Goal: Task Accomplishment & Management: Use online tool/utility

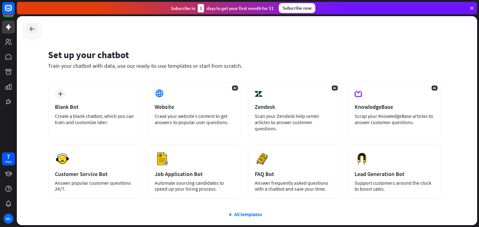
click at [37, 30] on div at bounding box center [32, 29] width 12 height 12
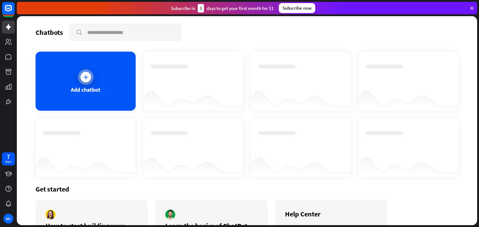
click at [86, 78] on icon at bounding box center [86, 77] width 6 height 6
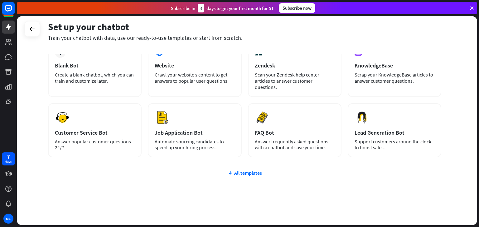
scroll to position [41, 0]
click at [242, 170] on div "All templates" at bounding box center [244, 173] width 393 height 6
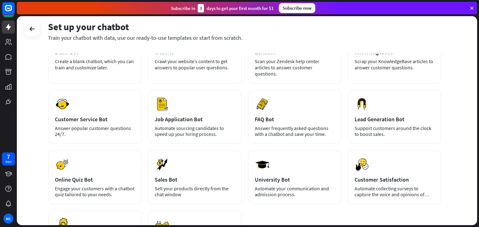
scroll to position [55, 0]
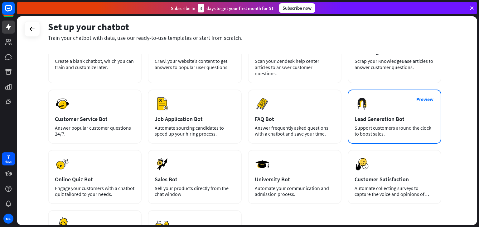
click at [394, 116] on div "Lead Generation Bot" at bounding box center [394, 119] width 80 height 7
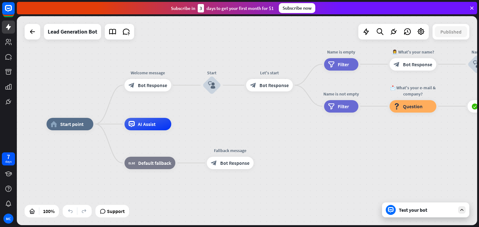
drag, startPoint x: 327, startPoint y: 119, endPoint x: 256, endPoint y: 124, distance: 71.2
click at [256, 124] on div "home_2 Start point Welcome message block_bot_response Bot Response Start block_…" at bounding box center [247, 120] width 460 height 209
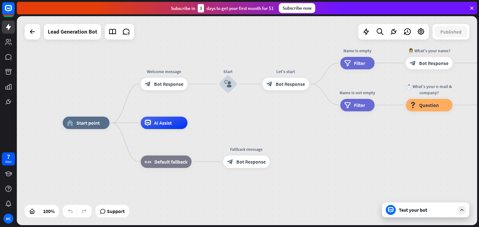
drag, startPoint x: 263, startPoint y: 136, endPoint x: 287, endPoint y: 134, distance: 24.1
click at [287, 134] on div "home_2 Start point Welcome message block_bot_response Bot Response Start block_…" at bounding box center [293, 227] width 460 height 209
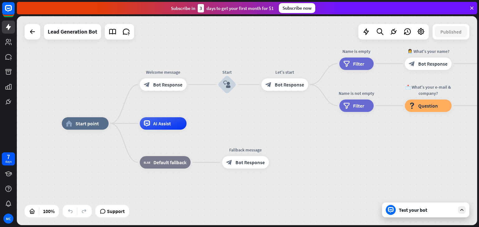
click at [461, 210] on icon at bounding box center [462, 211] width 6 height 6
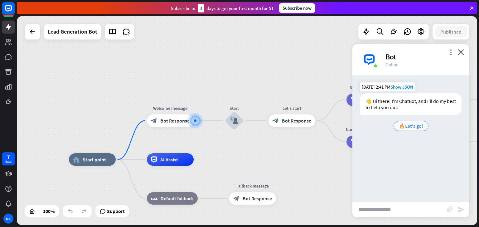
click at [410, 129] on span "🔥Let's go!" at bounding box center [411, 126] width 24 height 6
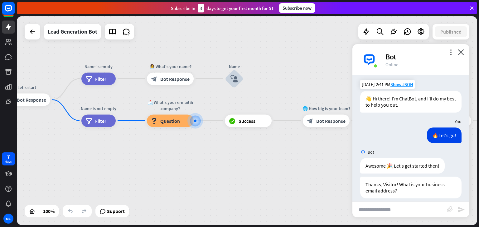
scroll to position [9, 0]
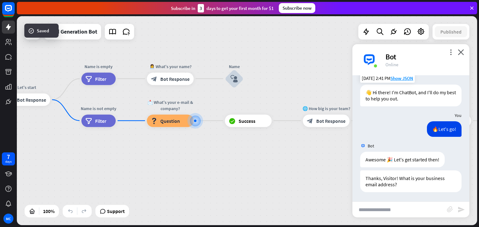
click at [379, 210] on input "text" at bounding box center [399, 210] width 94 height 16
type input "*"
type input "**"
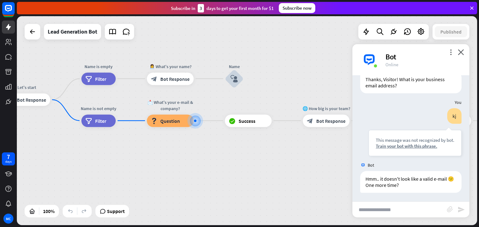
scroll to position [108, 0]
type input "**********"
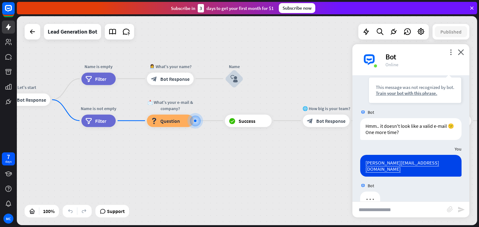
scroll to position [170, 0]
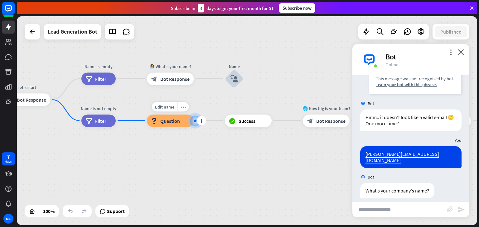
click at [194, 127] on div "Edit name more_horiz plus 📩 What's your e-mail & company? block_question Questi…" at bounding box center [170, 121] width 47 height 12
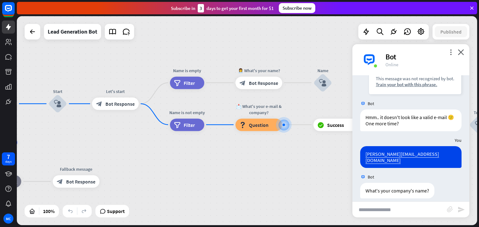
drag, startPoint x: 203, startPoint y: 159, endPoint x: 292, endPoint y: 162, distance: 88.6
click at [394, 208] on input "text" at bounding box center [399, 210] width 94 height 16
click at [387, 212] on input "text" at bounding box center [399, 210] width 94 height 16
click at [386, 208] on input "text" at bounding box center [399, 210] width 94 height 16
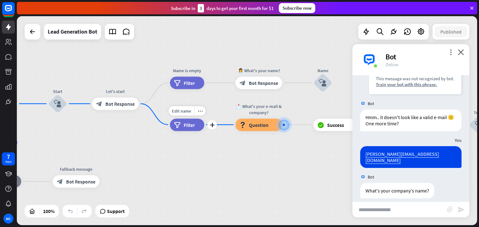
drag, startPoint x: 193, startPoint y: 123, endPoint x: 188, endPoint y: 123, distance: 5.3
click at [188, 123] on span "Filter" at bounding box center [189, 125] width 11 height 6
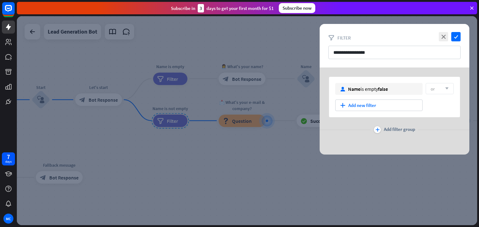
drag, startPoint x: 192, startPoint y: 123, endPoint x: 174, endPoint y: 122, distance: 18.1
click at [174, 122] on div at bounding box center [247, 120] width 460 height 209
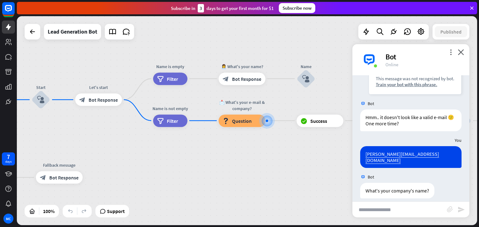
click at [378, 207] on input "text" at bounding box center [399, 210] width 94 height 16
type input "*"
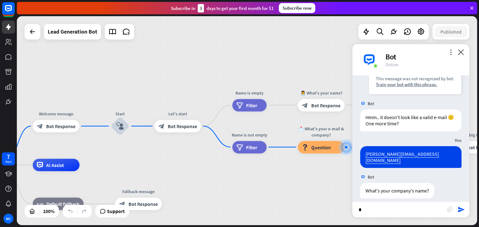
drag, startPoint x: 160, startPoint y: 164, endPoint x: 240, endPoint y: 191, distance: 83.7
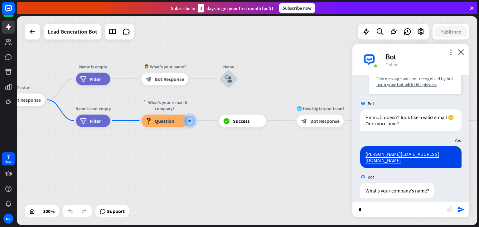
drag, startPoint x: 225, startPoint y: 194, endPoint x: 69, endPoint y: 166, distance: 158.5
click at [399, 213] on input "*" at bounding box center [399, 210] width 94 height 16
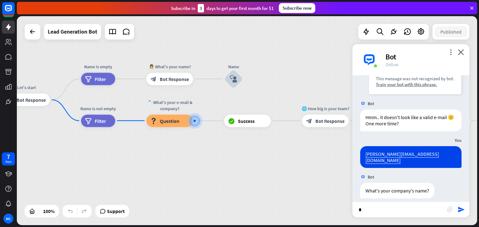
drag, startPoint x: 201, startPoint y: 172, endPoint x: 206, endPoint y: 172, distance: 5.0
click at [386, 215] on input "*" at bounding box center [399, 210] width 94 height 16
click at [459, 51] on icon "close" at bounding box center [460, 52] width 6 height 6
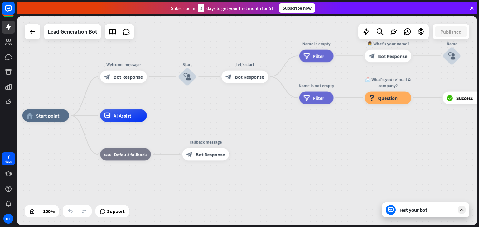
drag, startPoint x: 187, startPoint y: 176, endPoint x: 438, endPoint y: 157, distance: 251.2
click at [438, 157] on div "home_2 Start point Welcome message block_bot_response Bot Response Start block_…" at bounding box center [251, 220] width 459 height 209
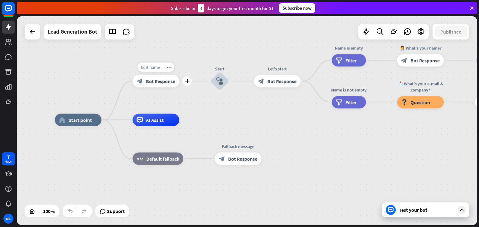
click at [157, 68] on span "Edit name" at bounding box center [150, 68] width 19 height 6
drag, startPoint x: 175, startPoint y: 70, endPoint x: 126, endPoint y: 72, distance: 48.4
click at [132, 75] on div "**********" at bounding box center [155, 81] width 47 height 12
type input "**********"
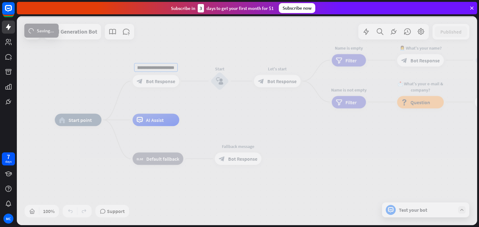
scroll to position [0, 0]
click at [222, 78] on div "**********" at bounding box center [247, 120] width 460 height 209
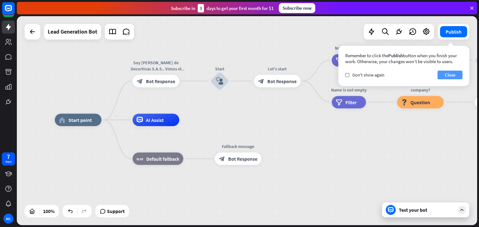
click at [446, 74] on button "Close" at bounding box center [449, 75] width 25 height 9
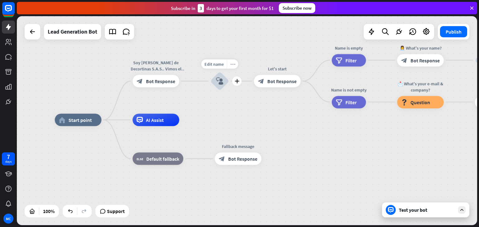
click at [233, 65] on icon "more_horiz" at bounding box center [232, 64] width 5 height 5
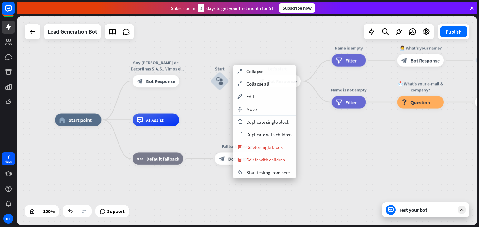
click at [218, 122] on div "home_2 Start point Soy [PERSON_NAME] de Decortinas S.A.S.. Vimos el perfil de t…" at bounding box center [284, 224] width 459 height 209
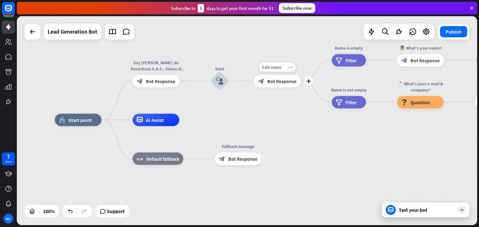
click at [291, 67] on icon "more_horiz" at bounding box center [290, 67] width 5 height 5
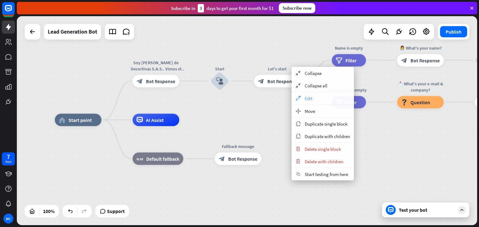
click at [308, 97] on span "Edit" at bounding box center [308, 99] width 8 height 6
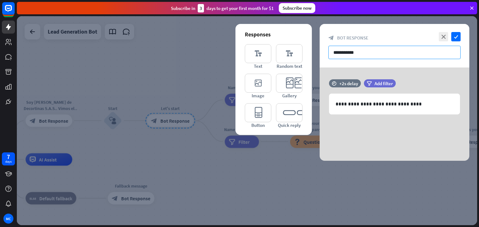
click at [366, 48] on input "**********" at bounding box center [394, 52] width 132 height 13
drag, startPoint x: 356, startPoint y: 53, endPoint x: 318, endPoint y: 60, distance: 39.1
click at [318, 60] on div "**********" at bounding box center [247, 120] width 460 height 209
paste input "**********"
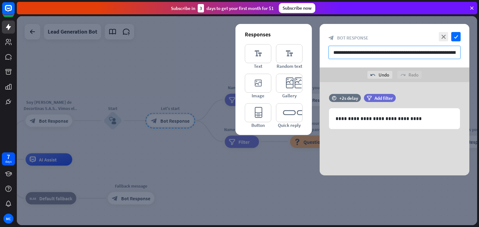
scroll to position [0, 142]
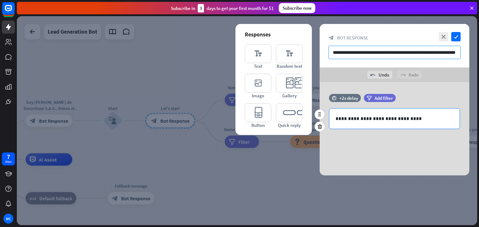
type input "**********"
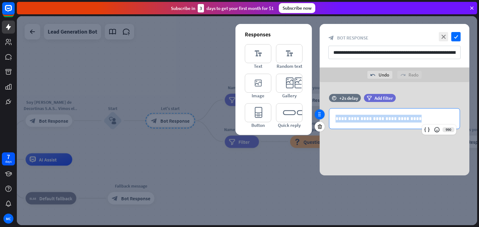
drag, startPoint x: 421, startPoint y: 119, endPoint x: 319, endPoint y: 119, distance: 101.6
click at [319, 119] on div "**********" at bounding box center [394, 114] width 150 height 41
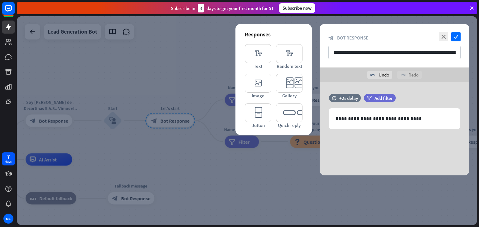
click at [408, 154] on div "**********" at bounding box center [394, 128] width 150 height 93
click at [260, 80] on icon "editor_image" at bounding box center [258, 83] width 26 height 19
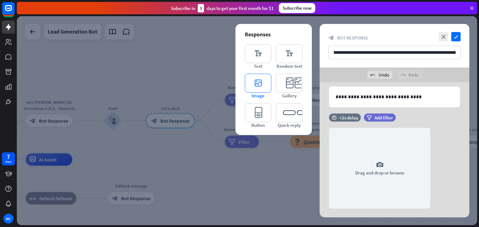
scroll to position [35, 0]
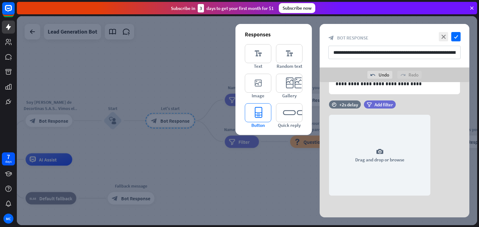
click at [259, 110] on icon "editor_button" at bounding box center [258, 112] width 26 height 19
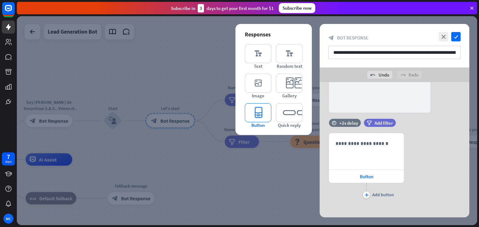
scroll to position [122, 0]
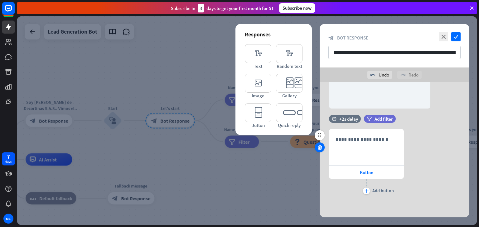
click at [317, 146] on icon at bounding box center [320, 148] width 6 height 6
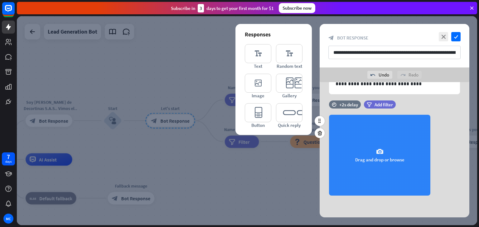
click at [381, 161] on div "camera Drag and drop or browse" at bounding box center [379, 155] width 101 height 81
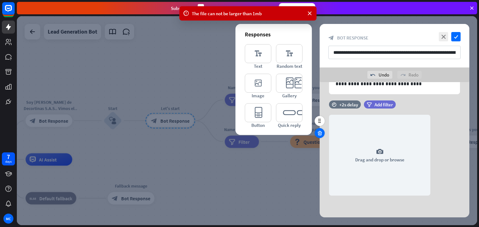
click at [318, 131] on icon at bounding box center [320, 134] width 6 height 6
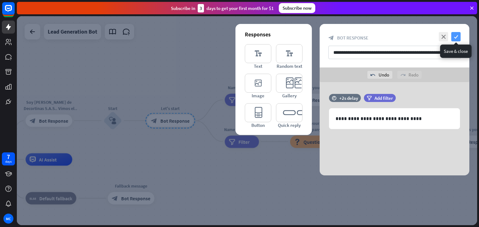
click at [456, 37] on icon "check" at bounding box center [455, 36] width 9 height 9
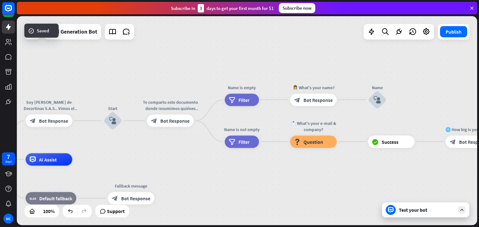
click at [410, 210] on div "Test your bot" at bounding box center [427, 210] width 56 height 6
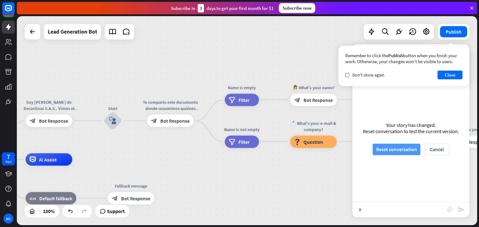
click at [397, 147] on button "Reset conversation" at bounding box center [396, 150] width 48 height 12
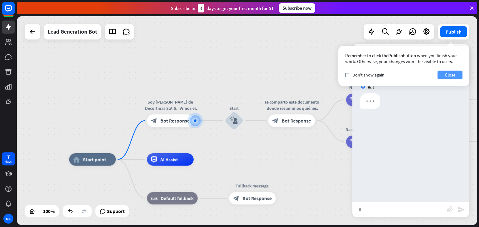
click at [445, 76] on button "Close" at bounding box center [449, 75] width 25 height 9
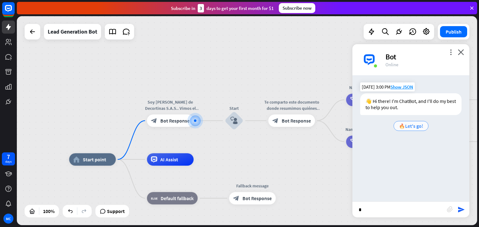
click at [408, 127] on span "🔥Let's go!" at bounding box center [411, 126] width 24 height 6
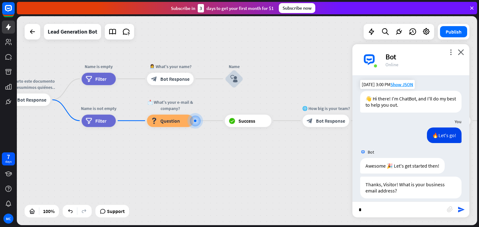
scroll to position [9, 0]
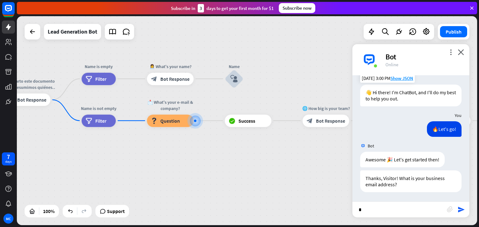
click at [368, 210] on input "*" at bounding box center [399, 210] width 94 height 16
click at [461, 52] on icon "close" at bounding box center [460, 52] width 6 height 6
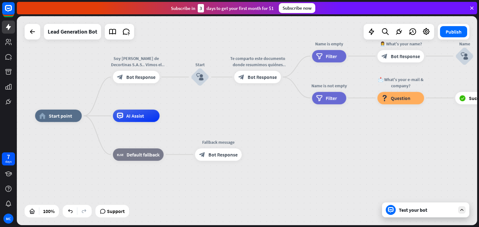
drag, startPoint x: 179, startPoint y: 194, endPoint x: 410, endPoint y: 171, distance: 231.4
click at [410, 171] on div "home_2 Start point Soy [PERSON_NAME] de Decortinas S.A.S.. Vimos el perfil de t…" at bounding box center [264, 220] width 459 height 209
click at [253, 64] on span "Edit name" at bounding box center [251, 63] width 19 height 6
click at [280, 123] on div "**********" at bounding box center [264, 220] width 459 height 209
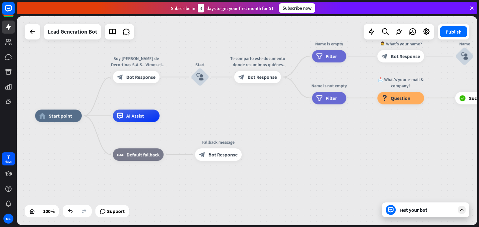
scroll to position [0, 0]
click at [402, 84] on span "Edit name" at bounding box center [394, 84] width 19 height 6
type input "**"
type input "**********"
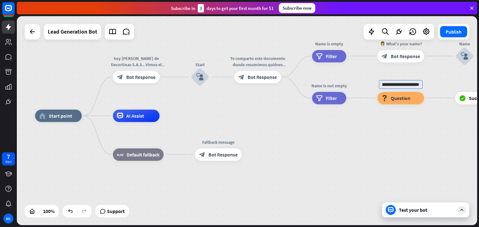
click at [415, 209] on div "**********" at bounding box center [247, 120] width 460 height 209
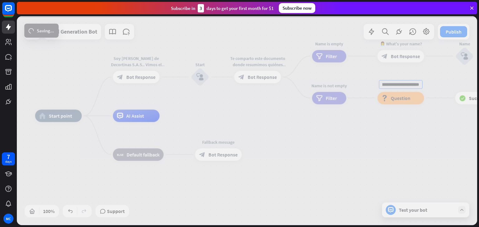
scroll to position [0, 0]
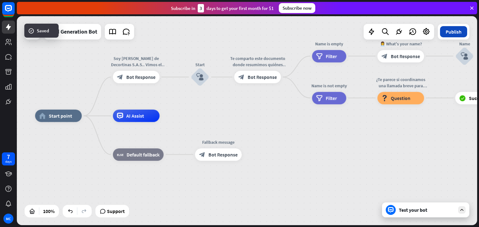
click at [452, 34] on button "Publish" at bounding box center [453, 31] width 27 height 11
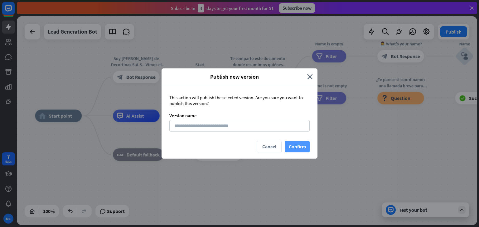
click at [293, 146] on button "Confirm" at bounding box center [297, 147] width 25 height 12
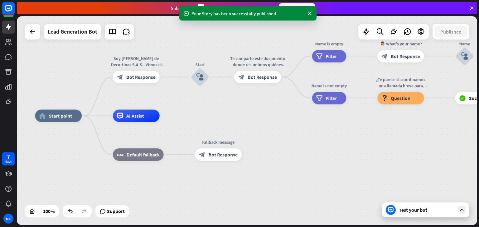
click at [412, 212] on div "Test your bot" at bounding box center [427, 210] width 56 height 6
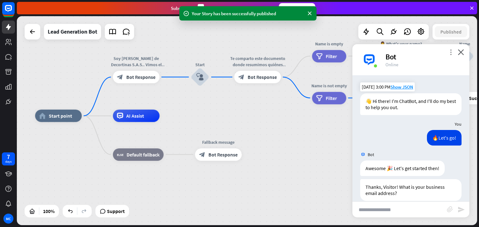
click at [449, 52] on icon "more_vert" at bounding box center [450, 52] width 6 height 6
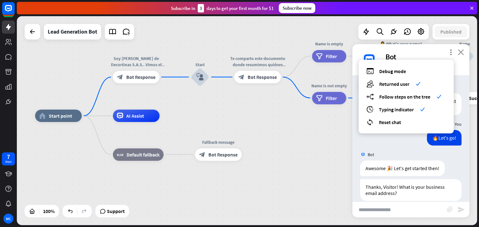
click at [462, 50] on icon "close" at bounding box center [460, 52] width 6 height 6
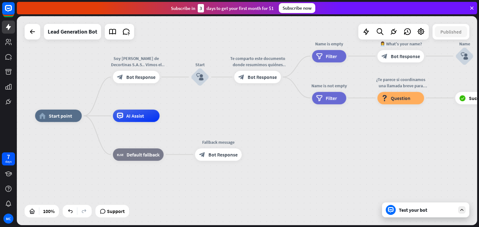
click at [407, 218] on div "home_2 Start point Soy [PERSON_NAME] de Decortinas S.A.S.. Vimos el perfil de t…" at bounding box center [264, 220] width 459 height 209
click at [408, 213] on div "Test your bot" at bounding box center [427, 210] width 56 height 6
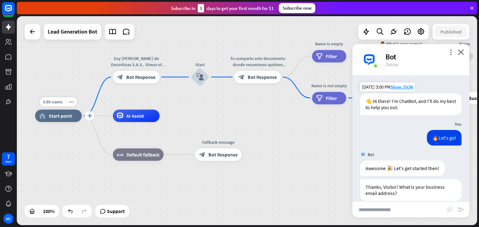
click at [87, 116] on icon "plus" at bounding box center [89, 116] width 5 height 4
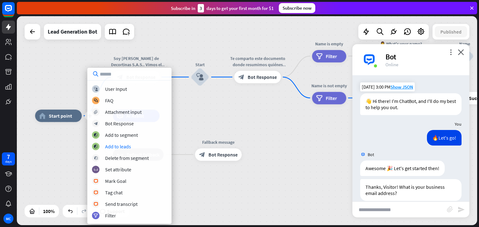
click at [257, 135] on div "plus home_2 Start point Soy [PERSON_NAME] de Decortinas S.A.S.. Vimos el perfil…" at bounding box center [264, 220] width 459 height 209
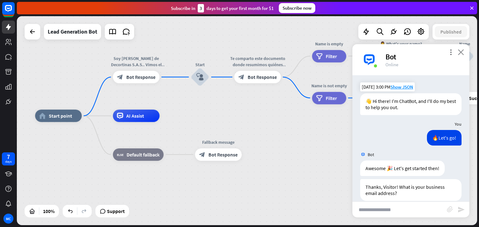
click at [459, 52] on icon "close" at bounding box center [460, 52] width 6 height 6
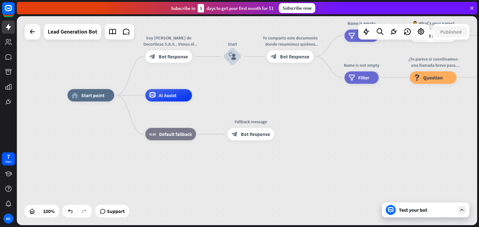
drag, startPoint x: 222, startPoint y: 119, endPoint x: 269, endPoint y: 103, distance: 49.1
click at [269, 103] on div "home_2 Start point Soy [PERSON_NAME] de Decortinas S.A.S.. Vimos el perfil de t…" at bounding box center [296, 199] width 459 height 209
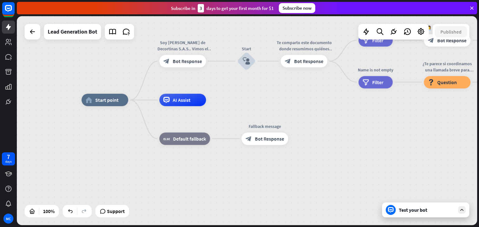
click at [462, 209] on icon at bounding box center [462, 211] width 6 height 6
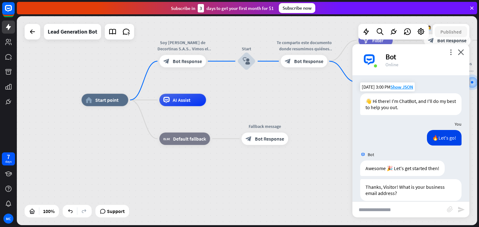
scroll to position [9, 0]
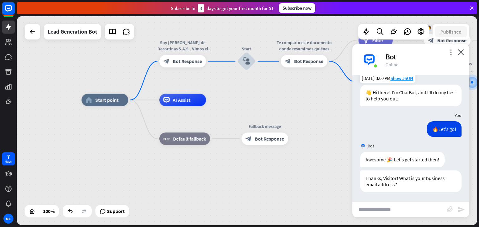
click at [452, 50] on icon "more_vert" at bounding box center [450, 52] width 6 height 6
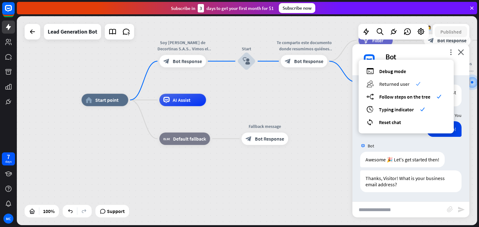
click at [391, 84] on span "Returned user" at bounding box center [394, 84] width 30 height 6
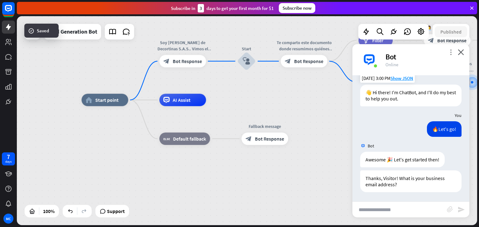
click at [448, 52] on icon "more_vert" at bounding box center [450, 52] width 6 height 6
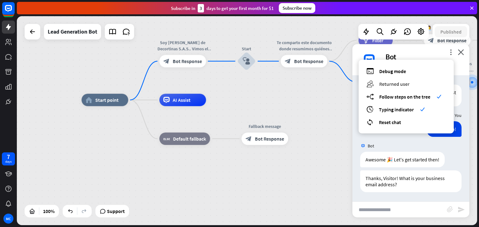
click at [409, 82] on span "Returned user" at bounding box center [394, 84] width 30 height 6
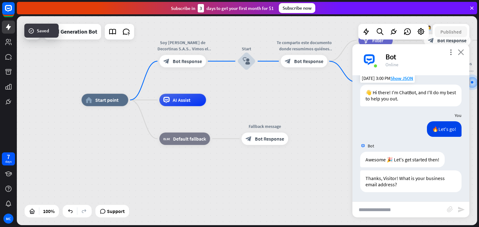
click at [460, 51] on icon "close" at bounding box center [460, 52] width 6 height 6
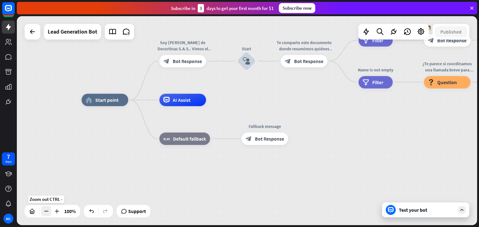
click at [49, 213] on icon at bounding box center [46, 211] width 6 height 6
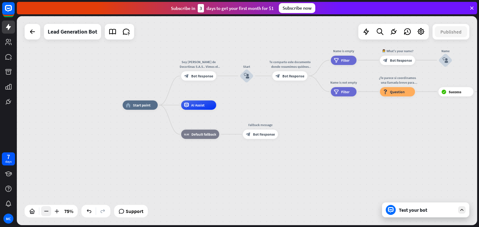
click at [49, 213] on icon at bounding box center [46, 211] width 6 height 6
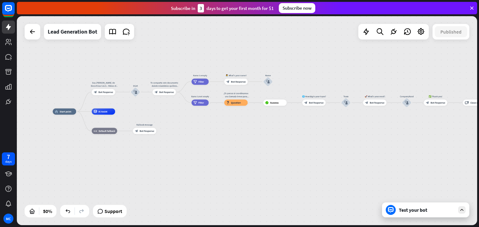
drag, startPoint x: 151, startPoint y: 199, endPoint x: 38, endPoint y: 202, distance: 112.9
click at [38, 202] on div "home_2 Start point Soy [PERSON_NAME] de Decortinas S.A.S.. Vimos el perfil de t…" at bounding box center [247, 120] width 460 height 209
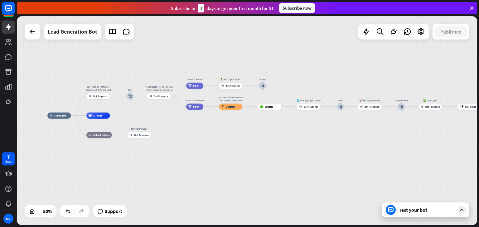
drag, startPoint x: 269, startPoint y: 176, endPoint x: 265, endPoint y: 178, distance: 4.7
click at [265, 178] on div "home_2 Start point Soy [PERSON_NAME] de Decortinas S.A.S.. Vimos el perfil de t…" at bounding box center [162, 168] width 230 height 105
click at [58, 212] on icon at bounding box center [57, 211] width 6 height 6
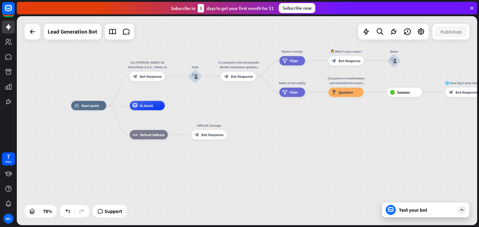
drag, startPoint x: 165, startPoint y: 157, endPoint x: 281, endPoint y: 149, distance: 116.8
click at [281, 149] on div "home_2 Start point Soy [PERSON_NAME] de Decortinas S.A.S.. Vimos el perfil de t…" at bounding box center [243, 184] width 345 height 157
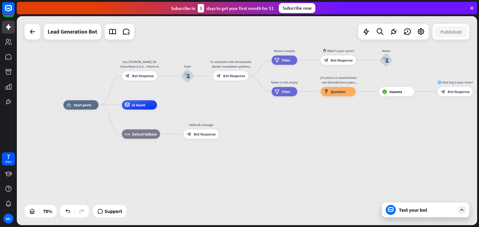
click at [405, 214] on div "Test your bot" at bounding box center [425, 210] width 87 height 15
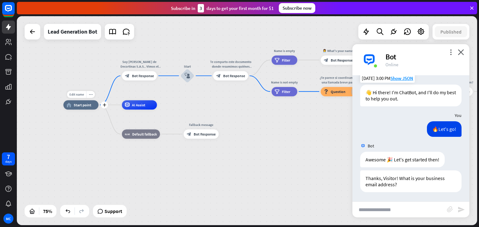
click at [108, 95] on div "Edit name more_horiz plus home_2 Start point Soy [PERSON_NAME] de Decortinas S.…" at bounding box center [247, 120] width 460 height 209
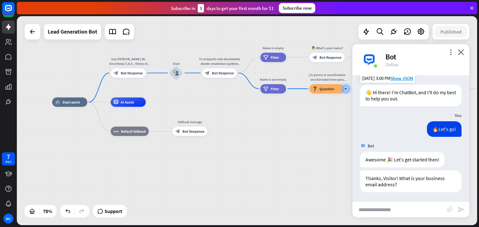
drag, startPoint x: 108, startPoint y: 95, endPoint x: 97, endPoint y: 92, distance: 11.3
click at [97, 92] on div "home_2 Start point Soy [PERSON_NAME] de Decortinas S.A.S.. Vimos el perfil de t…" at bounding box center [247, 120] width 460 height 209
click at [76, 34] on div "Lead Generation Bot" at bounding box center [73, 32] width 50 height 16
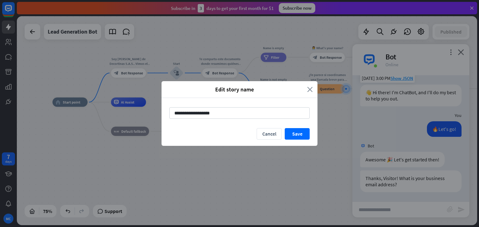
click at [308, 89] on icon "close" at bounding box center [310, 89] width 6 height 7
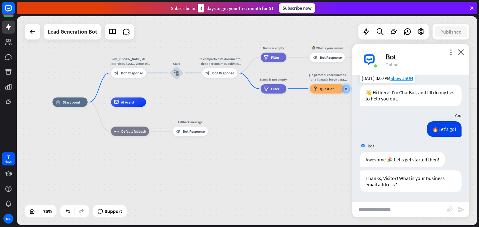
click at [460, 55] on div "Bot" at bounding box center [423, 57] width 76 height 10
click at [462, 51] on icon "close" at bounding box center [460, 52] width 6 height 6
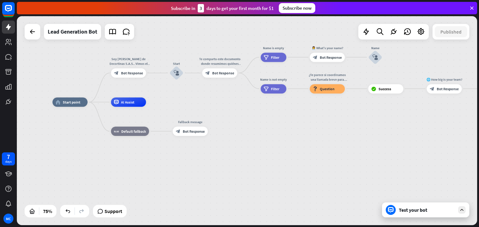
click at [421, 212] on div "Test your bot" at bounding box center [427, 210] width 56 height 6
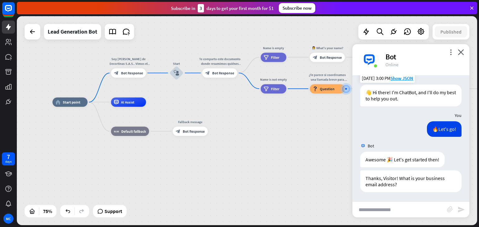
scroll to position [0, 0]
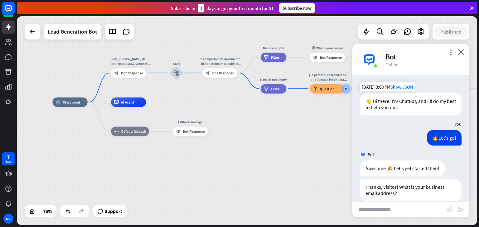
click at [372, 63] on img at bounding box center [369, 59] width 19 height 19
click at [451, 54] on icon "more_vert" at bounding box center [450, 52] width 6 height 6
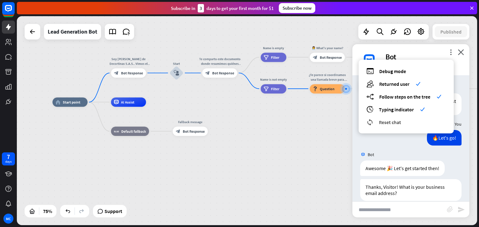
click at [390, 122] on span "Reset chat" at bounding box center [390, 122] width 22 height 6
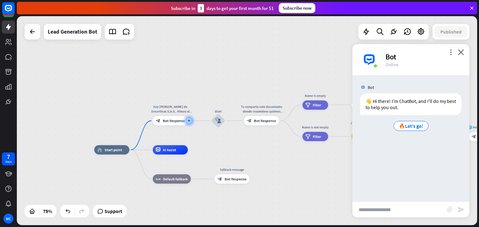
click at [394, 208] on input "text" at bounding box center [399, 210] width 94 height 16
type input "**"
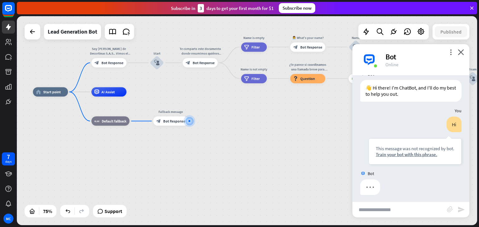
scroll to position [16, 0]
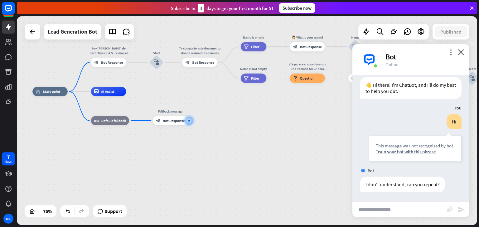
click at [393, 205] on input "text" at bounding box center [399, 210] width 94 height 16
type input "*****"
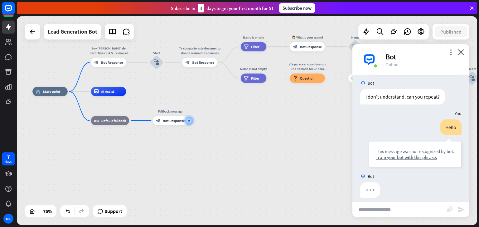
scroll to position [109, 0]
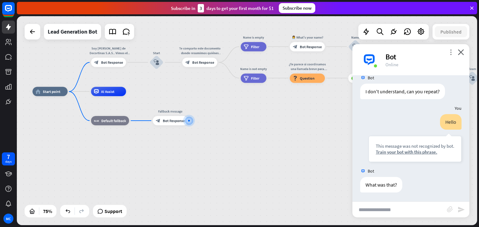
click at [449, 52] on icon "more_vert" at bounding box center [450, 52] width 6 height 6
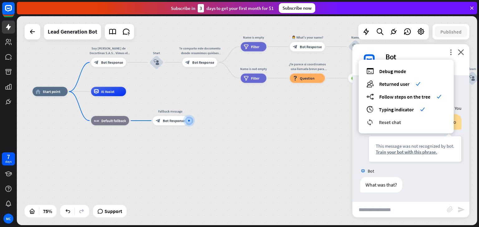
click at [396, 123] on span "Reset chat" at bounding box center [390, 122] width 22 height 6
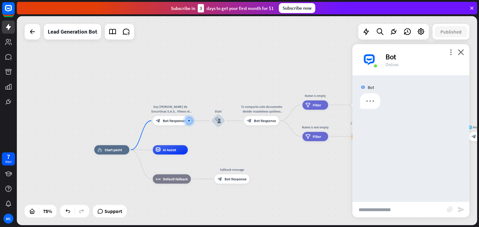
click at [386, 211] on input "text" at bounding box center [399, 210] width 94 height 16
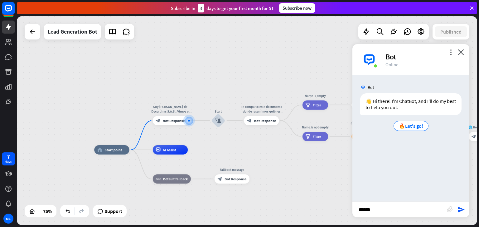
type input "*******"
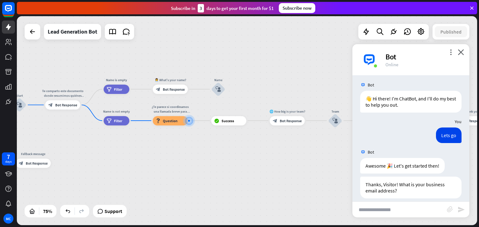
scroll to position [9, 0]
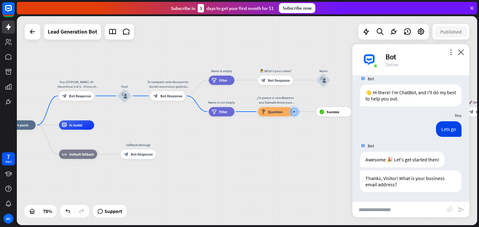
drag, startPoint x: 207, startPoint y: 160, endPoint x: 312, endPoint y: 151, distance: 105.4
click at [312, 151] on div "home_2 Start point Soy [PERSON_NAME] de Decortinas S.A.S.. Vimos el perfil de t…" at bounding box center [173, 203] width 345 height 157
click at [393, 208] on input "text" at bounding box center [399, 210] width 94 height 16
type input "**********"
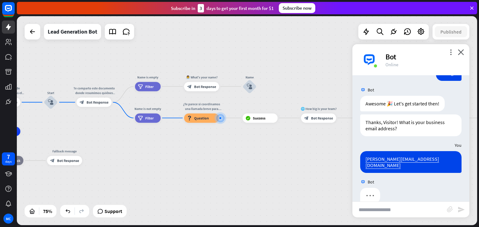
scroll to position [70, 0]
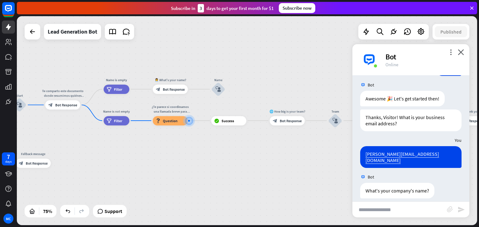
click at [378, 213] on input "text" at bounding box center [399, 210] width 94 height 16
type input "*****"
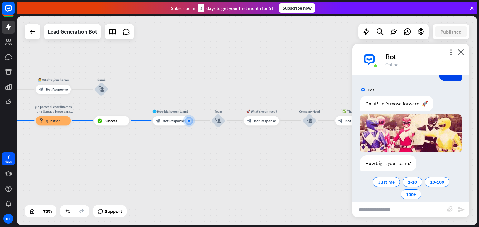
scroll to position [218, 0]
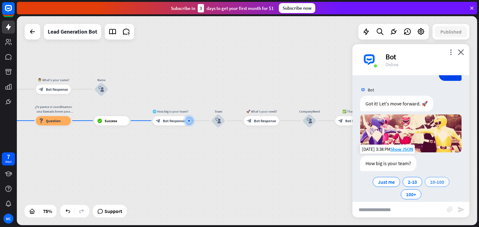
click at [435, 179] on span "10-100" at bounding box center [437, 182] width 14 height 6
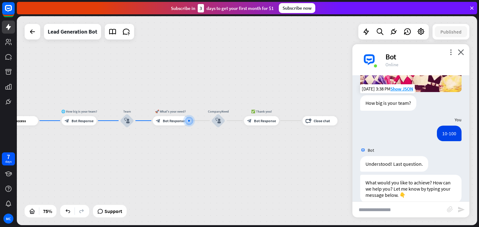
scroll to position [281, 0]
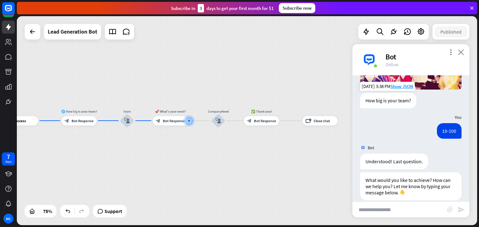
click at [460, 50] on icon "close" at bounding box center [460, 52] width 6 height 6
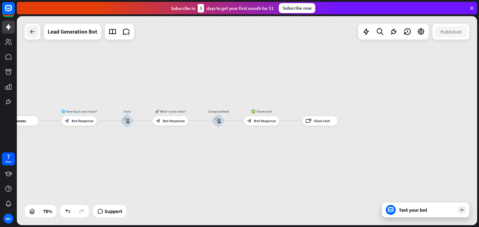
click at [33, 31] on icon at bounding box center [32, 31] width 7 height 7
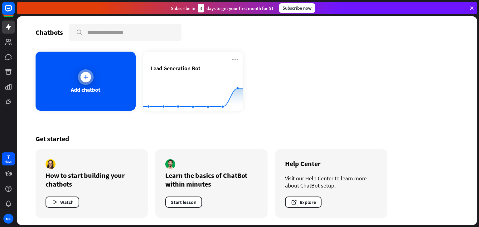
click at [84, 73] on div at bounding box center [85, 77] width 11 height 11
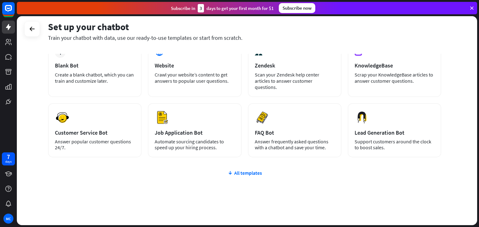
scroll to position [41, 0]
click at [232, 170] on icon at bounding box center [229, 173] width 5 height 6
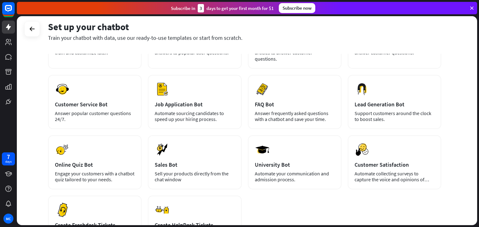
scroll to position [73, 0]
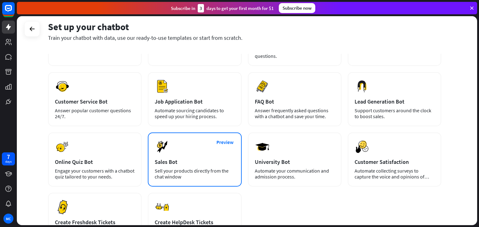
click at [194, 168] on div "Sell your products directly from the chat window" at bounding box center [195, 174] width 80 height 12
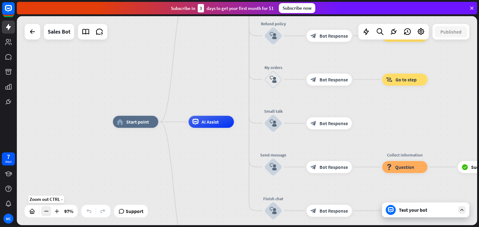
click at [48, 212] on icon at bounding box center [46, 211] width 6 height 6
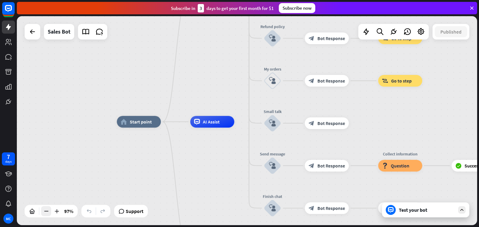
click at [48, 212] on icon at bounding box center [46, 211] width 6 height 6
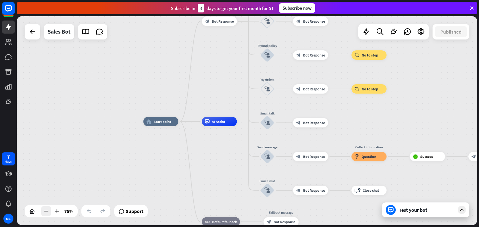
click at [48, 212] on icon at bounding box center [46, 211] width 6 height 6
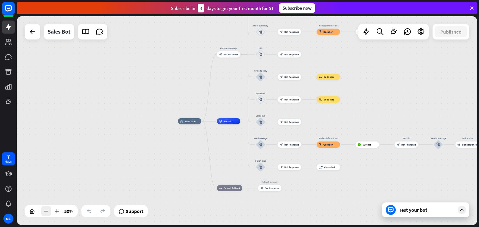
click at [48, 212] on icon at bounding box center [46, 211] width 6 height 6
click at [59, 209] on icon at bounding box center [57, 211] width 6 height 6
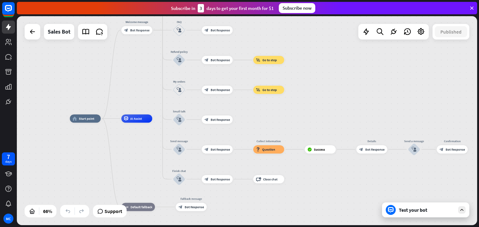
drag, startPoint x: 226, startPoint y: 149, endPoint x: 144, endPoint y: 141, distance: 82.4
click at [144, 141] on div "home_2 Start point Welcome message block_bot_response Bot Response Main menu bl…" at bounding box center [222, 188] width 304 height 138
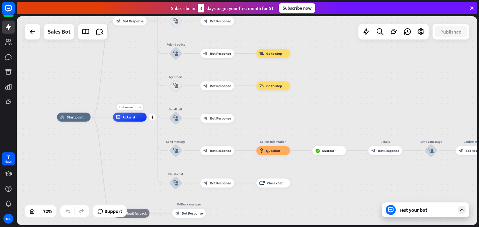
click at [129, 121] on div "AI Assist" at bounding box center [130, 117] width 34 height 9
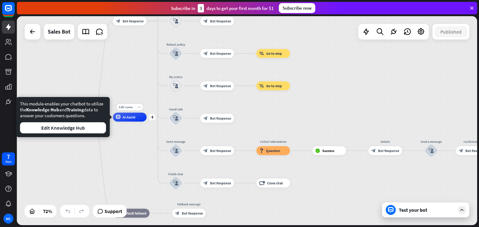
click at [139, 106] on icon "more_horiz" at bounding box center [138, 107] width 3 height 3
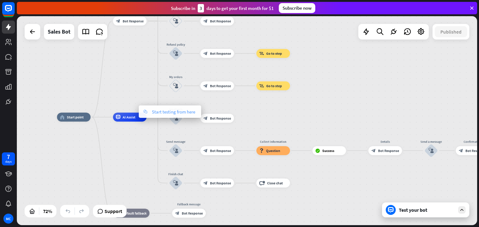
click at [161, 113] on span "Start testing from here" at bounding box center [173, 112] width 43 height 6
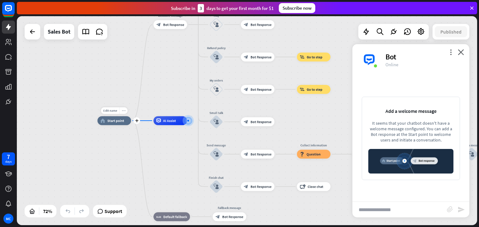
click at [123, 110] on icon "more_horiz" at bounding box center [123, 110] width 3 height 3
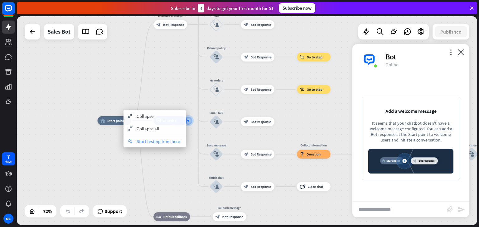
click at [145, 142] on span "Start testing from here" at bounding box center [157, 142] width 43 height 6
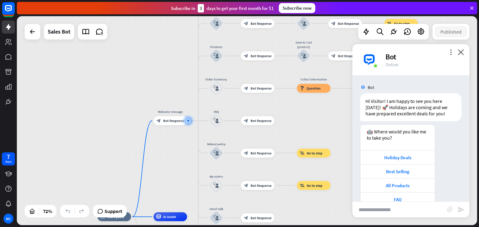
scroll to position [28, 0]
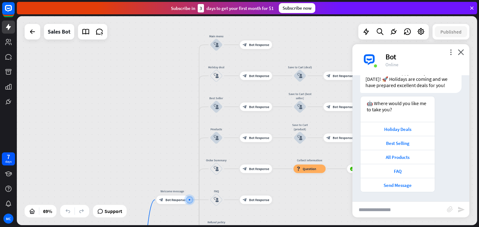
drag, startPoint x: 183, startPoint y: 58, endPoint x: 182, endPoint y: 138, distance: 80.1
click at [182, 138] on div "home_2 Start point Welcome message block_bot_response Bot Response Main menu bl…" at bounding box center [247, 120] width 460 height 209
click at [214, 64] on span "Edit name" at bounding box center [211, 64] width 13 height 4
drag, startPoint x: 227, startPoint y: 63, endPoint x: 204, endPoint y: 65, distance: 22.6
click at [204, 65] on input "**********" at bounding box center [216, 64] width 30 height 6
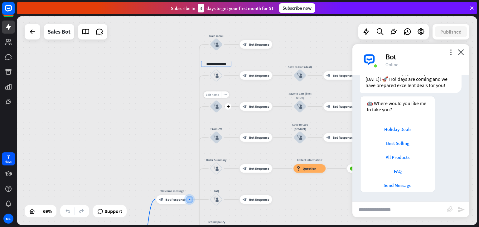
type input "**********"
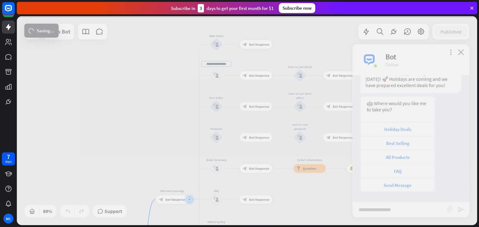
click at [218, 95] on div "**********" at bounding box center [247, 120] width 460 height 209
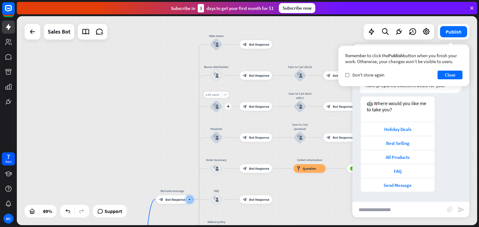
click at [215, 98] on div "Edit name" at bounding box center [211, 95] width 17 height 7
drag, startPoint x: 227, startPoint y: 95, endPoint x: 197, endPoint y: 96, distance: 29.3
click at [197, 96] on div "**********" at bounding box center [247, 120] width 460 height 209
type input "*"
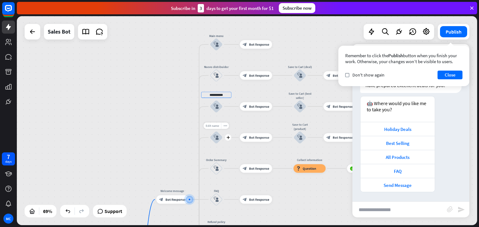
type input "**********"
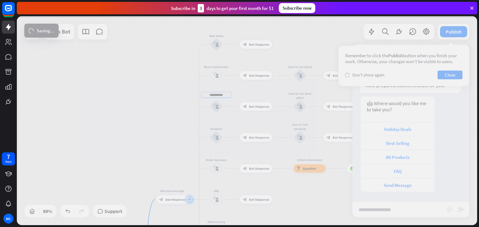
click at [216, 126] on div "**********" at bounding box center [247, 120] width 460 height 209
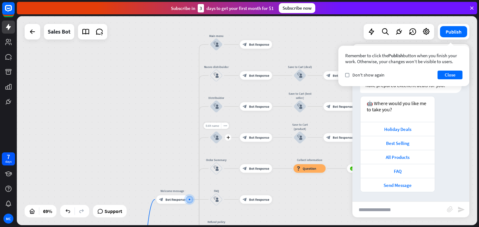
click at [213, 128] on div "Edit name" at bounding box center [211, 126] width 17 height 7
drag, startPoint x: 228, startPoint y: 127, endPoint x: 199, endPoint y: 127, distance: 28.7
click at [199, 127] on div "home_2 Start point Welcome message block_bot_response Bot Response Main menu bl…" at bounding box center [247, 120] width 460 height 209
type input "*"
type input "**********"
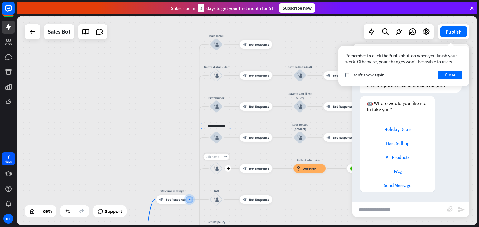
click at [217, 158] on div "**********" at bounding box center [247, 120] width 460 height 209
